Goal: Ask a question

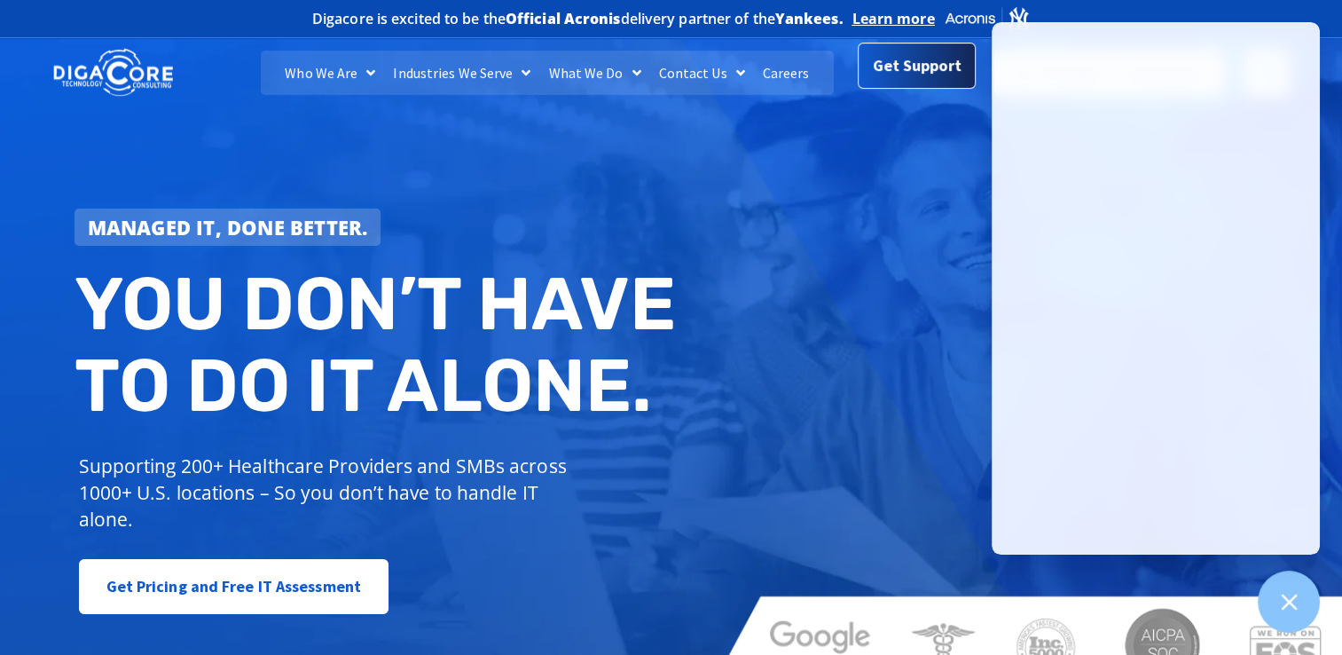
click at [932, 75] on span "Get Support" at bounding box center [917, 65] width 89 height 35
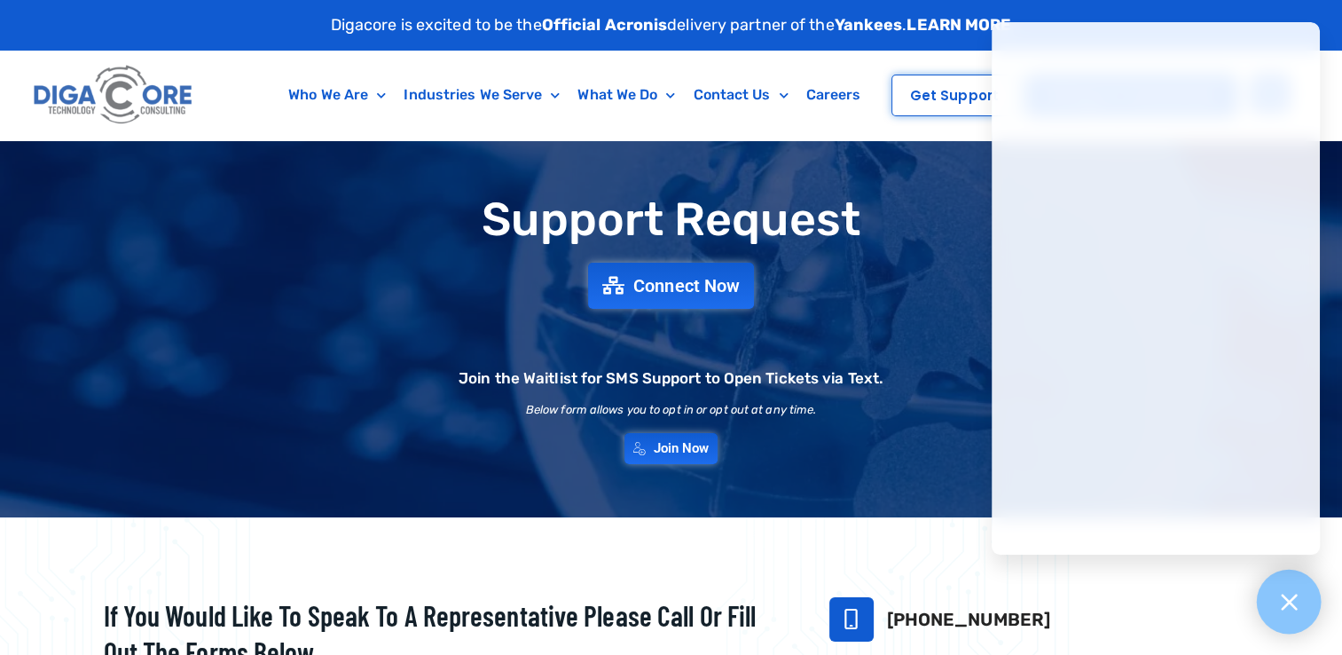
click at [1285, 620] on div at bounding box center [1289, 601] width 65 height 65
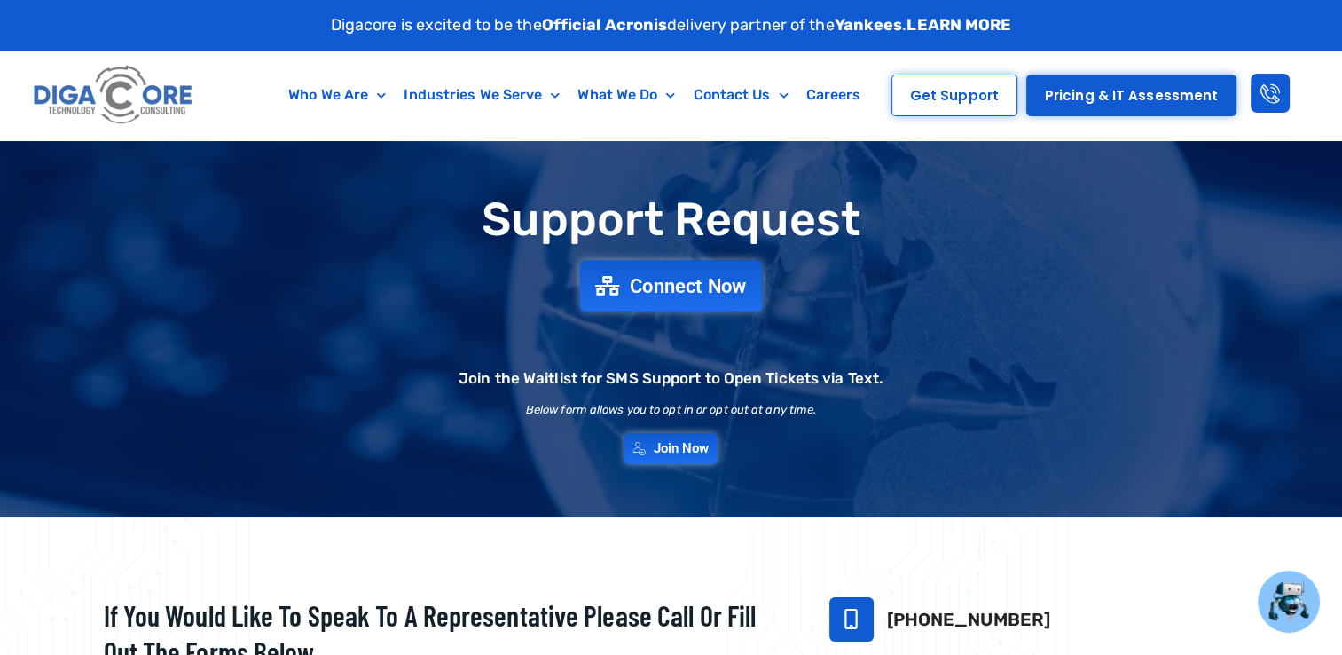
click at [670, 276] on span "Connect Now" at bounding box center [688, 286] width 117 height 20
